Goal: Task Accomplishment & Management: Manage account settings

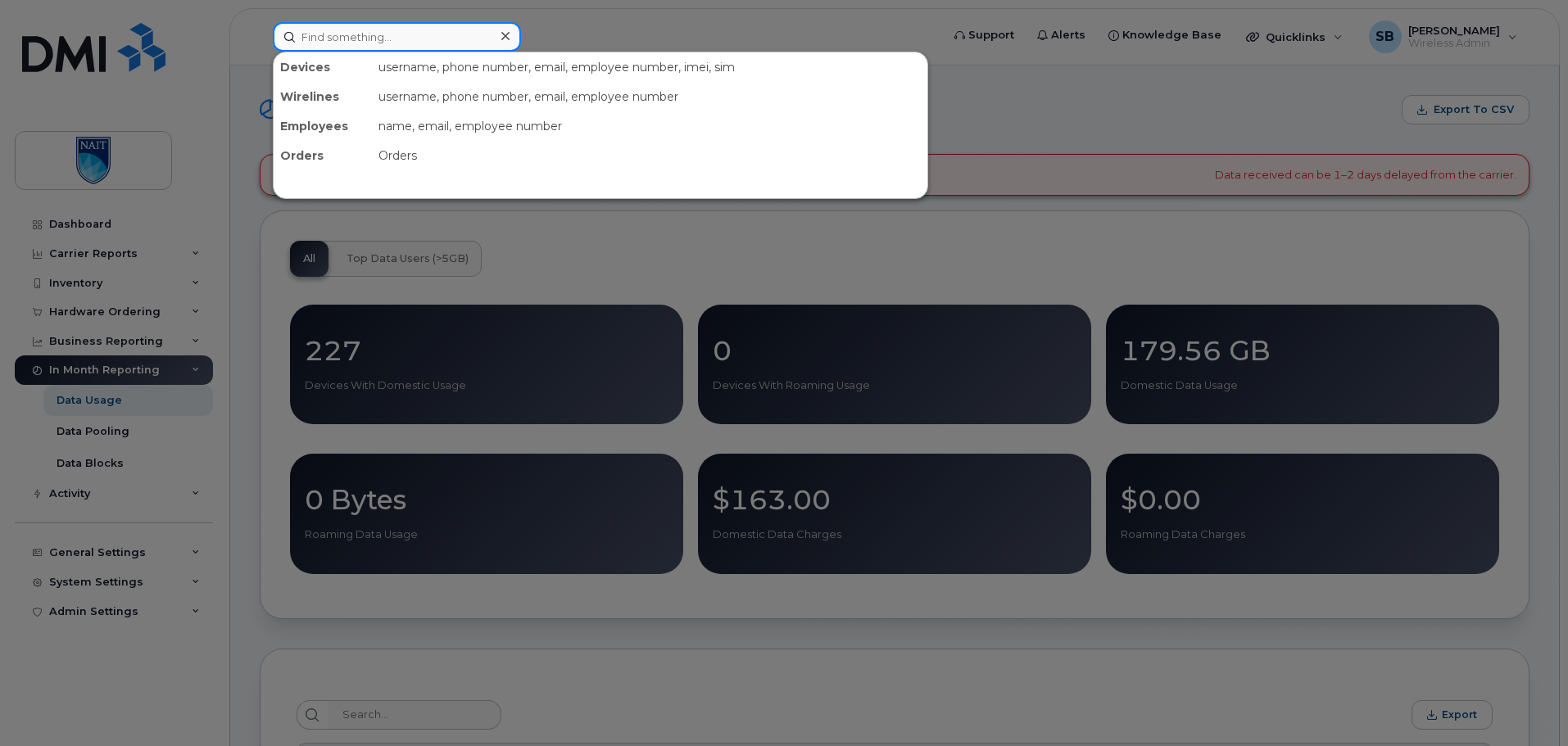
click at [426, 44] on input at bounding box center [396, 36] width 248 height 29
type input "eden chan"
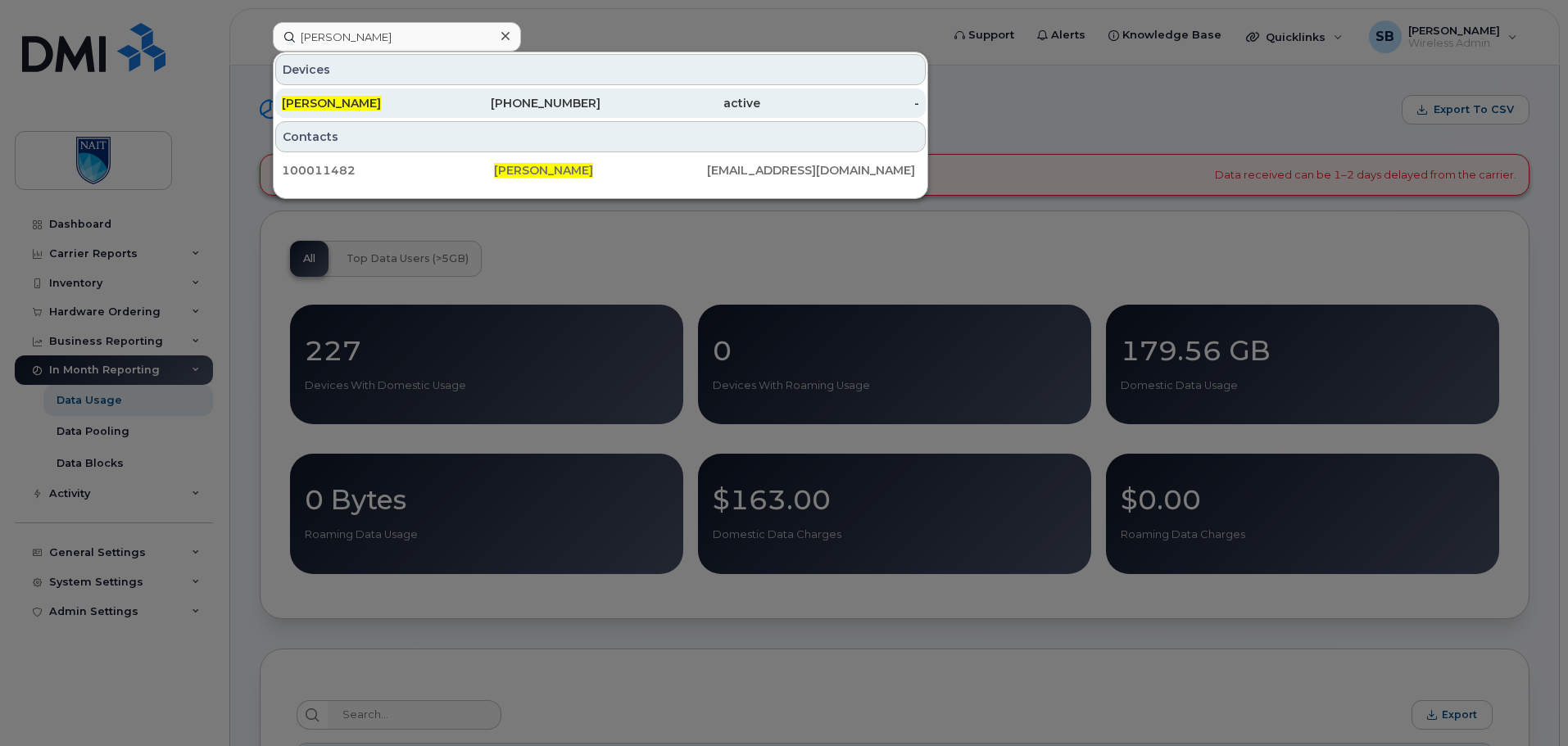
click at [415, 97] on div "[PERSON_NAME]" at bounding box center [362, 103] width 160 height 16
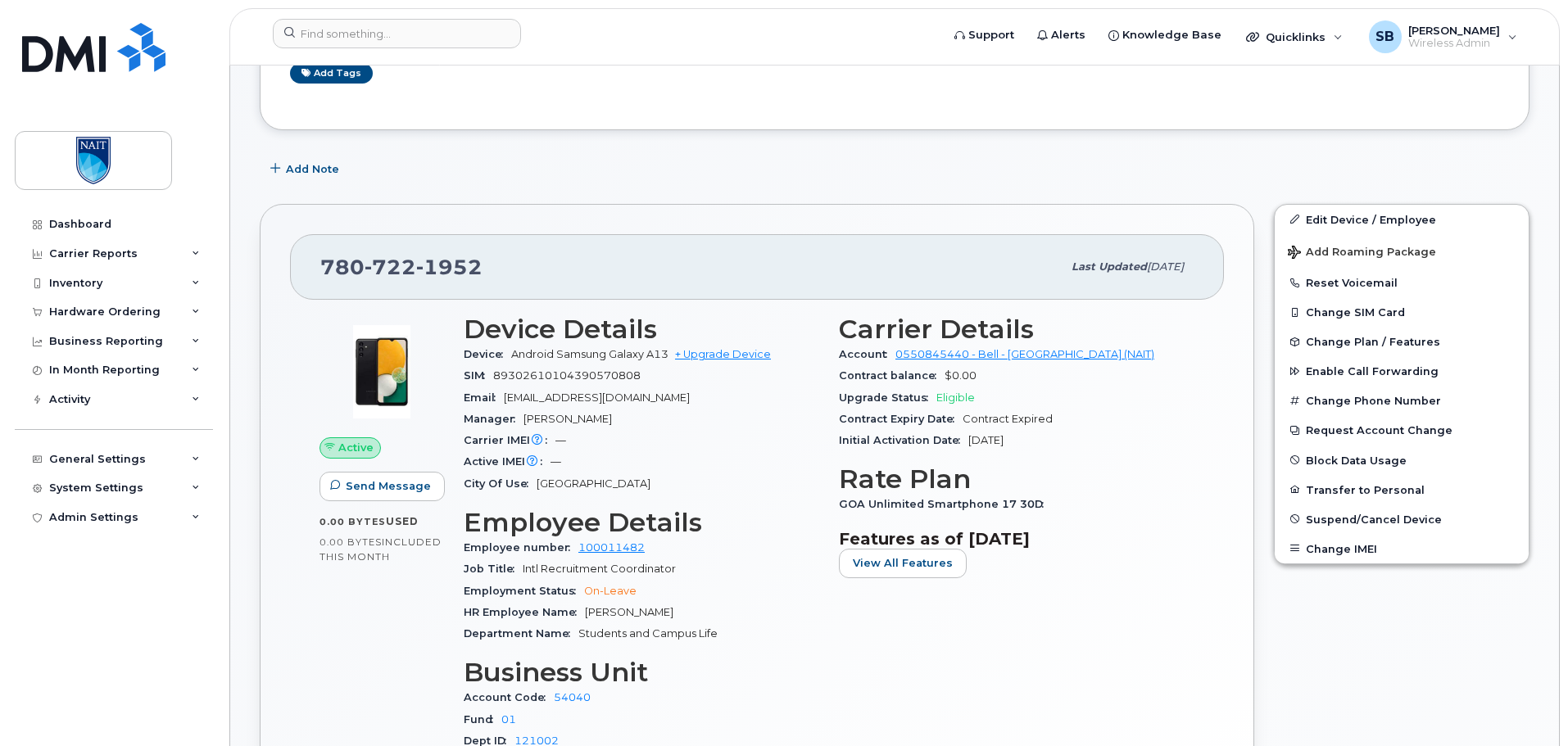
scroll to position [409, 0]
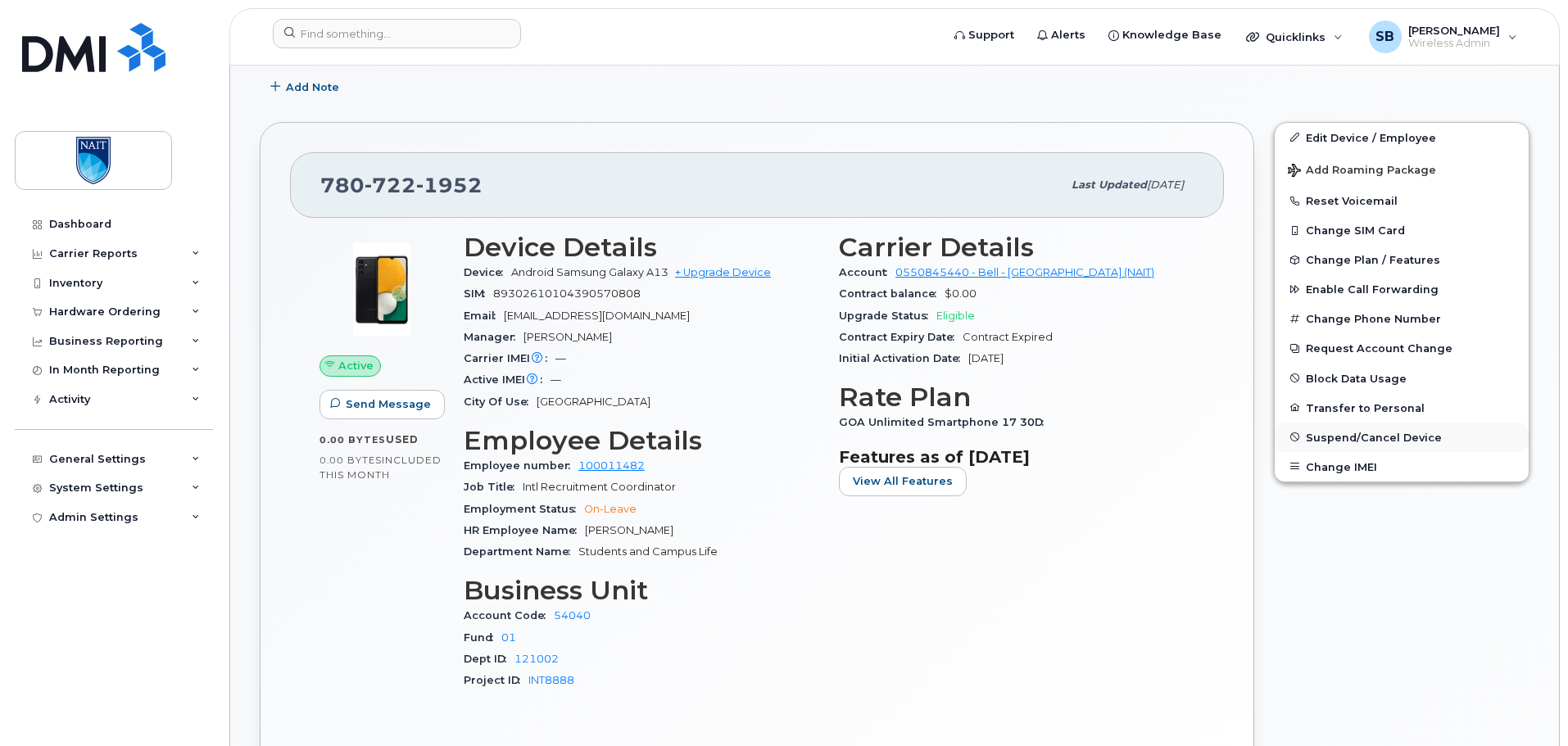
click at [1345, 441] on span "Suspend/Cancel Device" at bounding box center [1373, 437] width 136 height 12
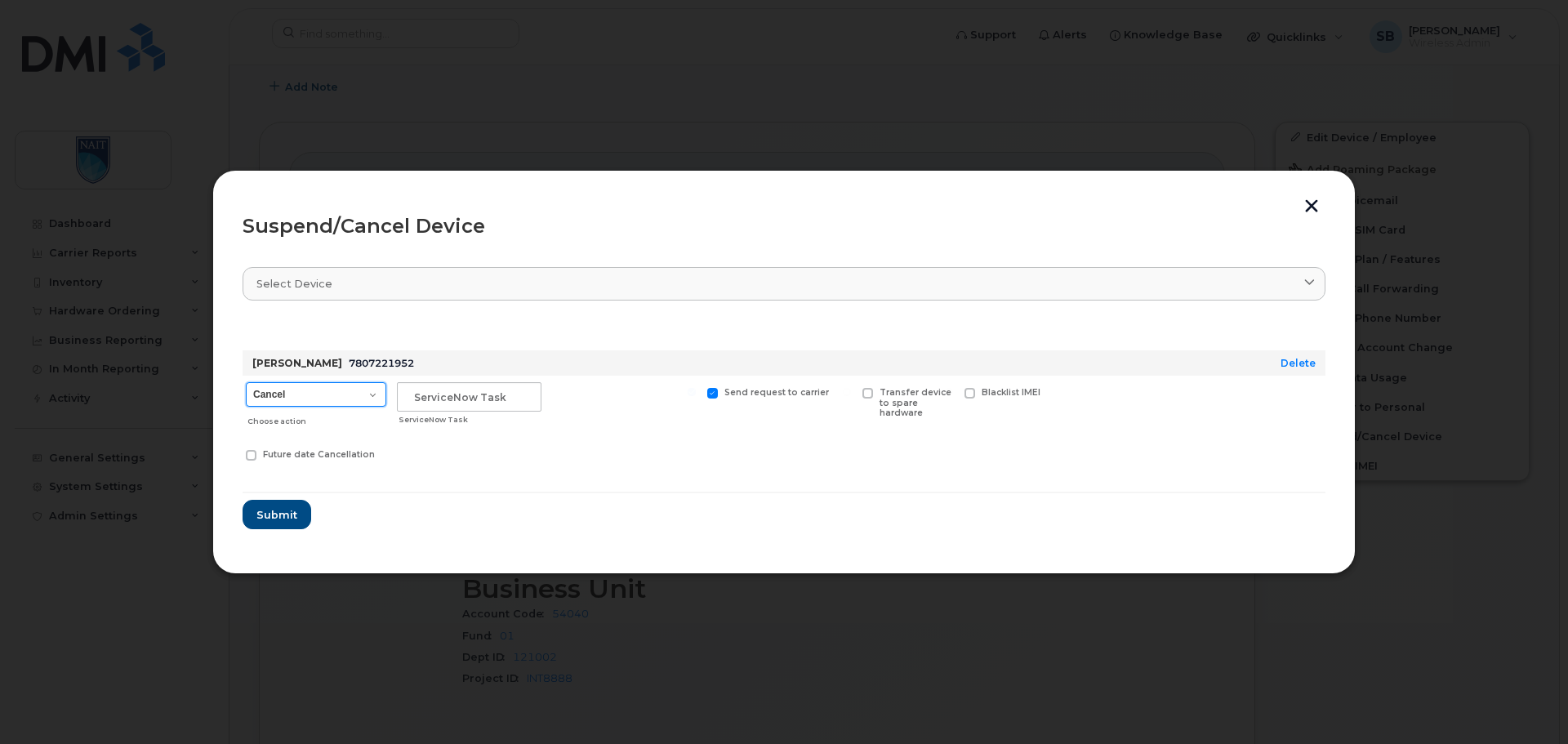
click at [297, 399] on select "Cancel Suspend - Extend Suspension Suspend - Reduced Rate Suspend - Full Rate S…" at bounding box center [316, 395] width 141 height 25
select select "[object Object]"
click at [246, 383] on select "Cancel Suspend - Extend Suspension Suspend - Reduced Rate Suspend - Full Rate S…" at bounding box center [316, 395] width 141 height 25
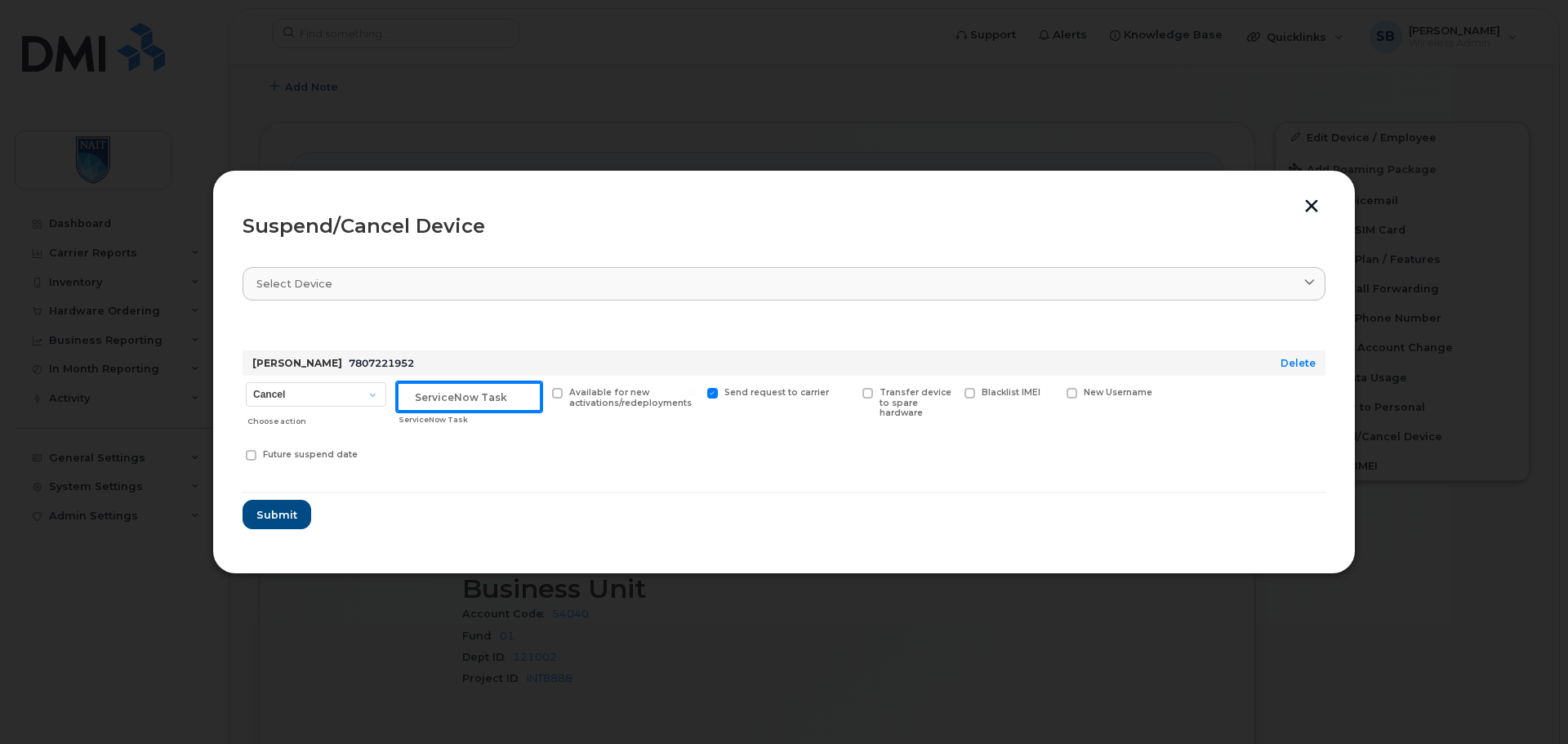
click at [495, 399] on input "text" at bounding box center [468, 397] width 144 height 29
type input "N/A"
click at [286, 515] on span "Submit" at bounding box center [276, 515] width 41 height 16
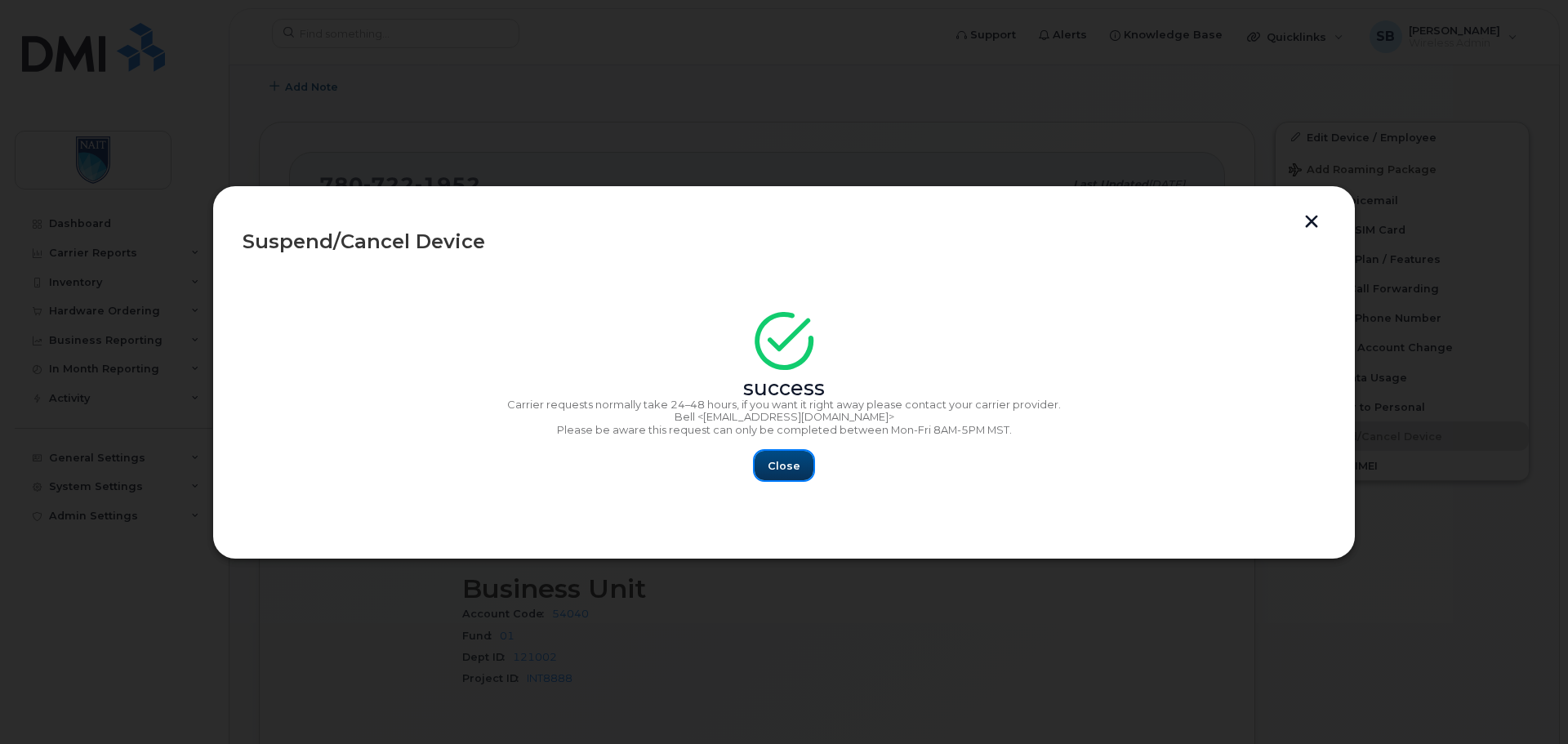
click at [776, 474] on span "Close" at bounding box center [784, 466] width 33 height 16
